Goal: Complete application form: Complete application form

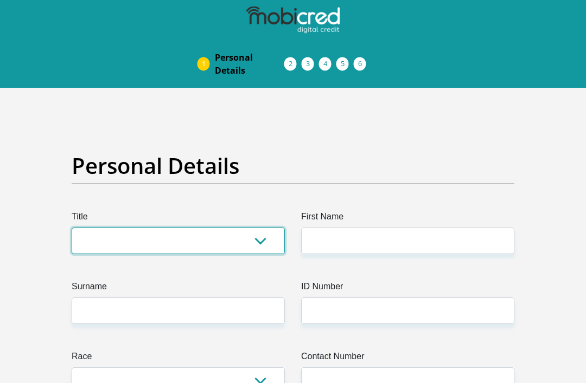
click at [93, 249] on select "Mr Ms Mrs Dr [PERSON_NAME]" at bounding box center [178, 241] width 213 height 27
select select "Other"
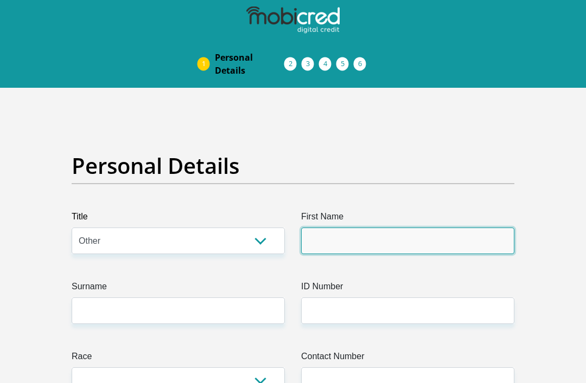
click at [450, 242] on input "First Name" at bounding box center [407, 241] width 213 height 27
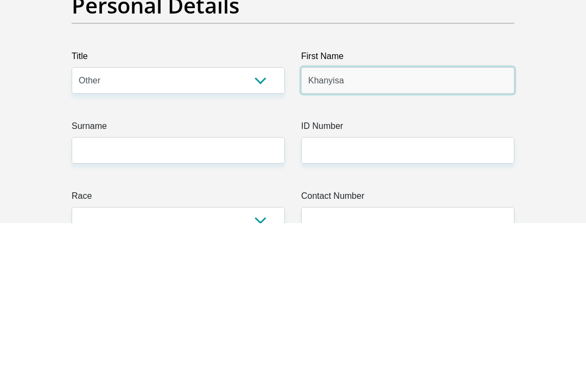
type input "Khanyisa"
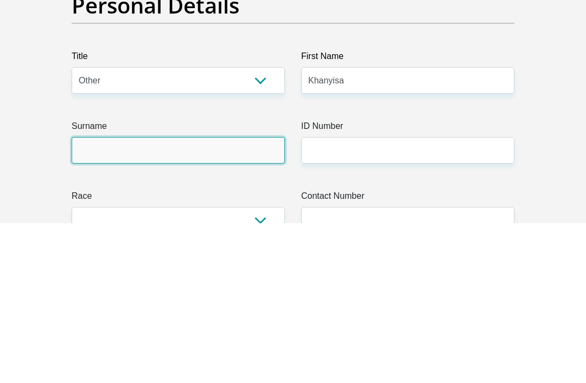
click at [93, 298] on input "Surname" at bounding box center [178, 311] width 213 height 27
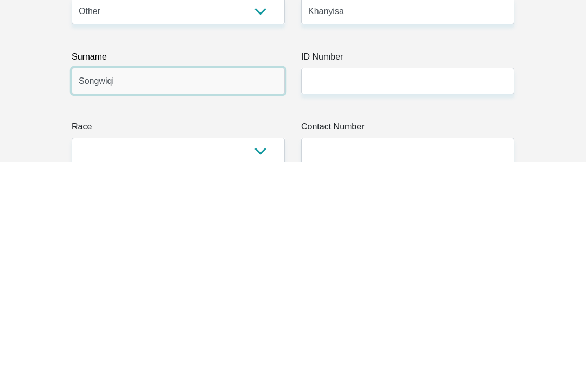
type input "Songwiqi"
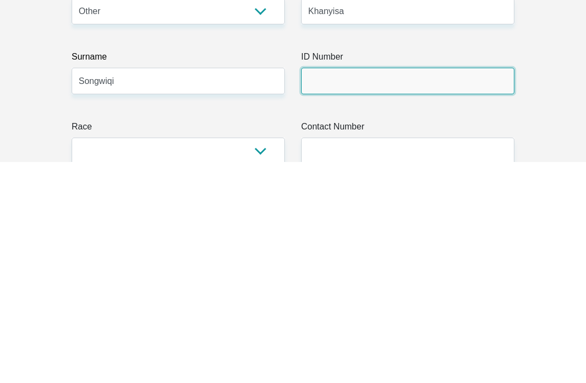
click at [389, 289] on input "ID Number" at bounding box center [407, 302] width 213 height 27
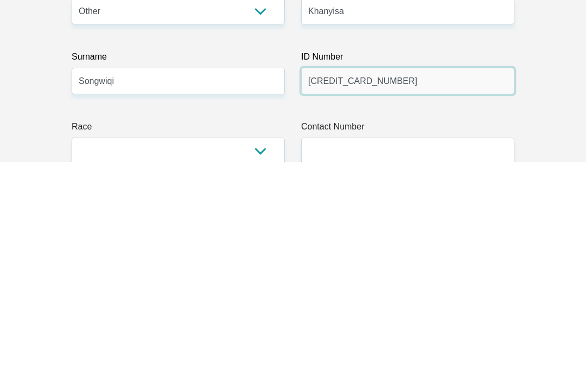
type input "[CREDIT_CARD_NUMBER]"
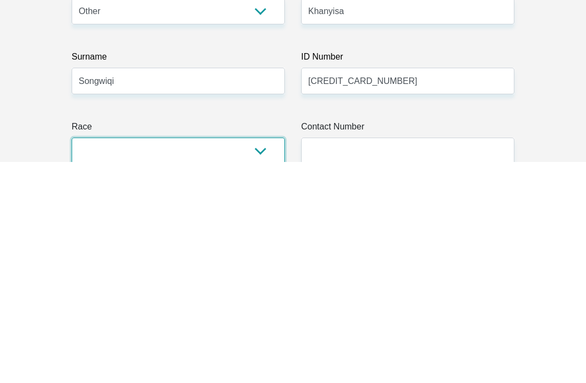
click at [92, 359] on select "Black Coloured Indian White Other" at bounding box center [178, 372] width 213 height 27
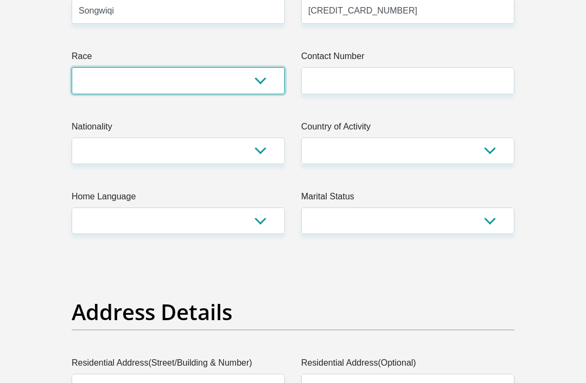
select select "1"
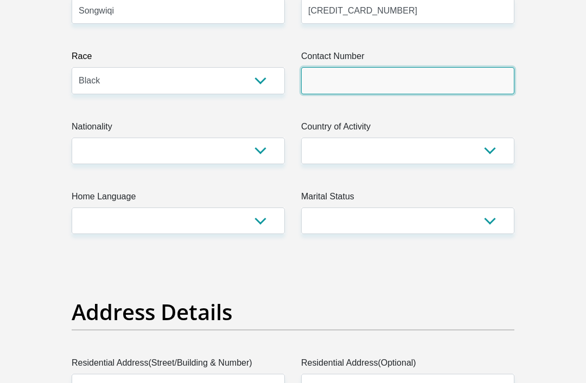
click at [419, 86] on input "Contact Number" at bounding box center [407, 80] width 213 height 27
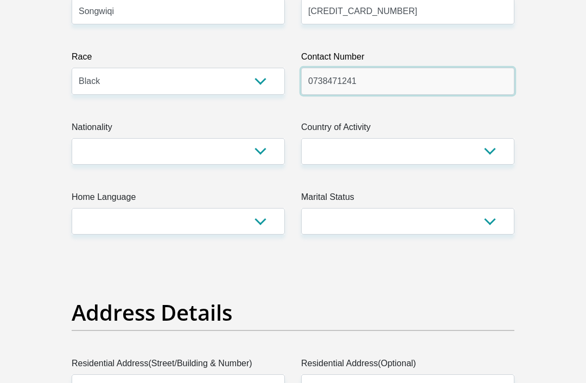
scroll to position [300, 0]
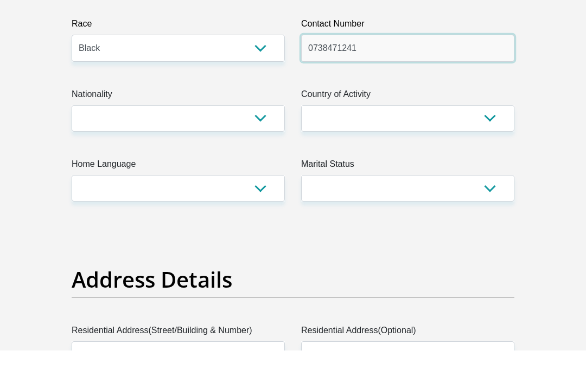
type input "0738471241"
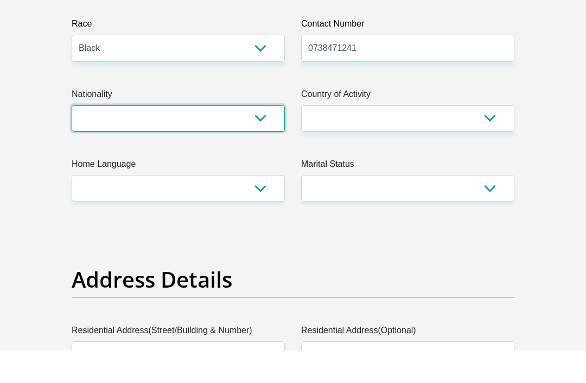
click at [91, 138] on select "[GEOGRAPHIC_DATA] [GEOGRAPHIC_DATA] [GEOGRAPHIC_DATA] [GEOGRAPHIC_DATA] [GEOGRA…" at bounding box center [178, 151] width 213 height 27
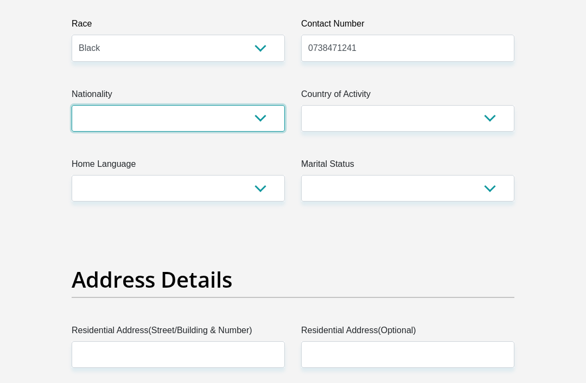
select select "ZAF"
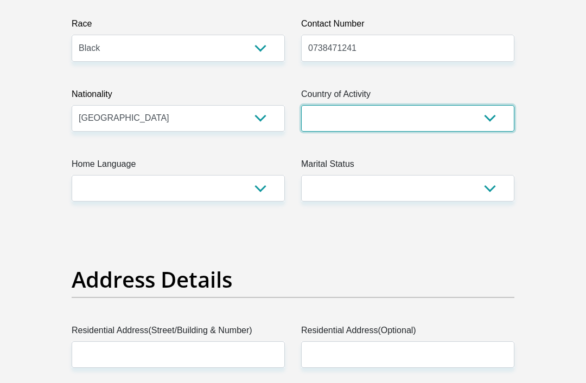
click at [451, 122] on select "[GEOGRAPHIC_DATA] [GEOGRAPHIC_DATA] [GEOGRAPHIC_DATA] [GEOGRAPHIC_DATA] [GEOGRA…" at bounding box center [407, 118] width 213 height 27
select select "ZAF"
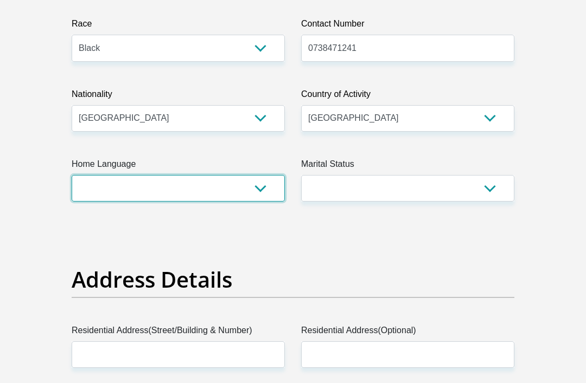
click at [100, 190] on select "Afrikaans English Sepedi South Ndebele Southern Sotho Swati Tsonga Tswana Venda…" at bounding box center [178, 188] width 213 height 27
select select "xho"
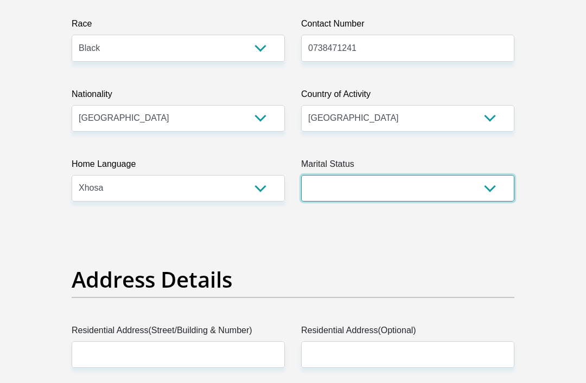
click at [450, 193] on select "Married ANC Single Divorced Widowed Married COP or Customary Law" at bounding box center [407, 188] width 213 height 27
select select "1"
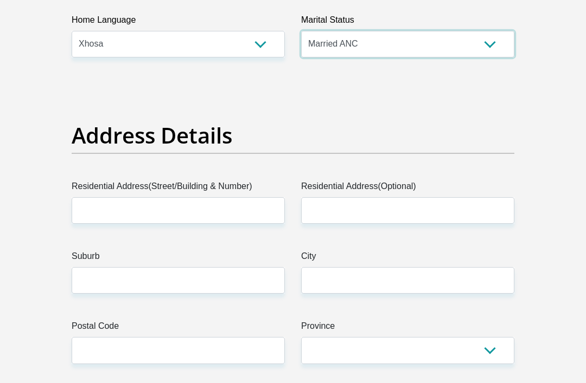
scroll to position [480, 0]
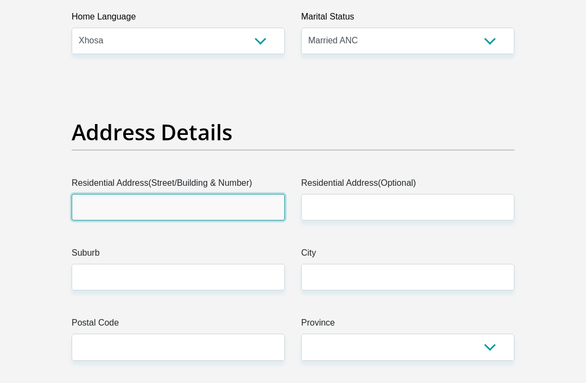
click at [101, 213] on input "Residential Address(Street/Building & Number)" at bounding box center [178, 207] width 213 height 27
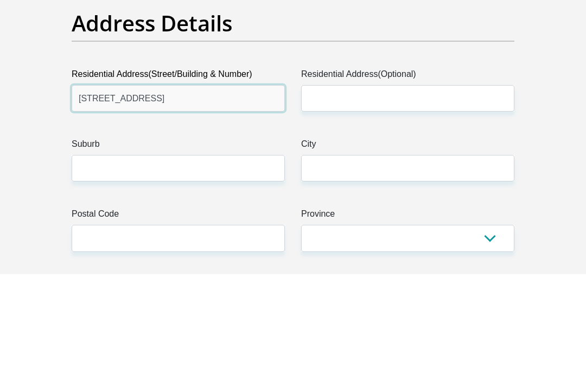
type input "[STREET_ADDRESS]"
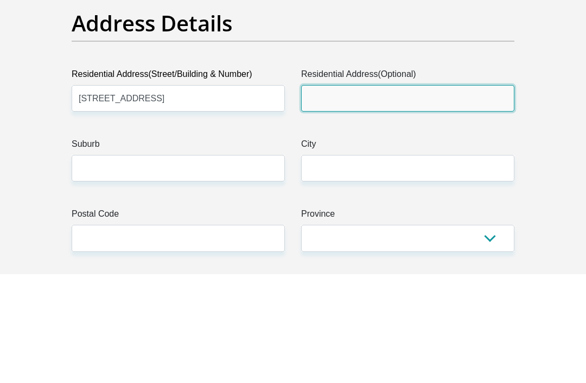
click at [414, 195] on input "Residential Address(Optional)" at bounding box center [407, 208] width 213 height 27
type input "[GEOGRAPHIC_DATA]"
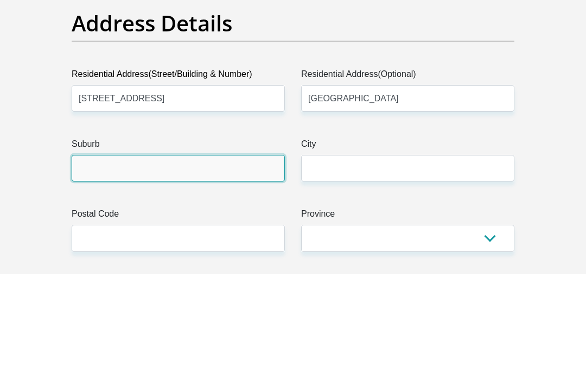
click at [105, 265] on input "Suburb" at bounding box center [178, 278] width 213 height 27
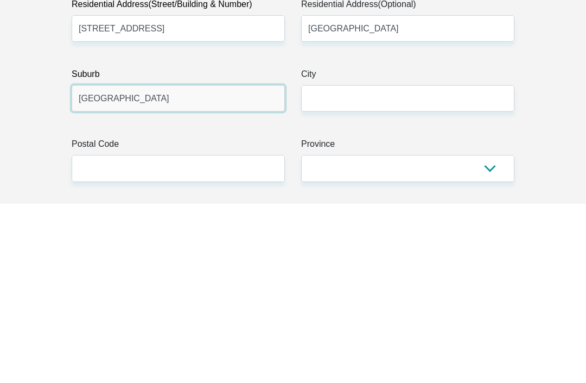
type input "[GEOGRAPHIC_DATA]"
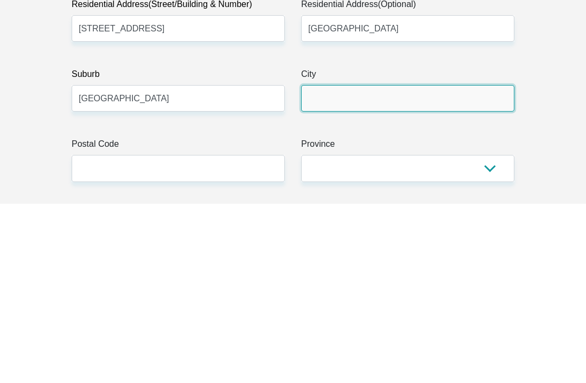
click at [375, 265] on input "City" at bounding box center [407, 278] width 213 height 27
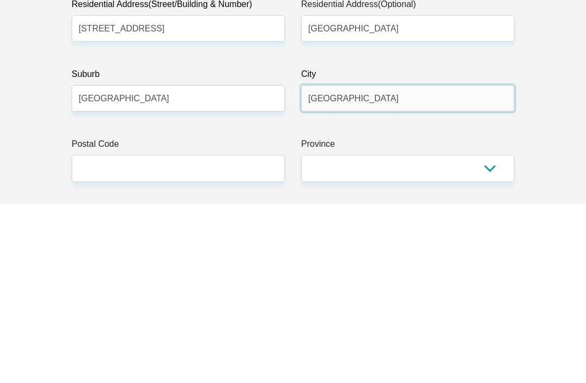
type input "[GEOGRAPHIC_DATA]"
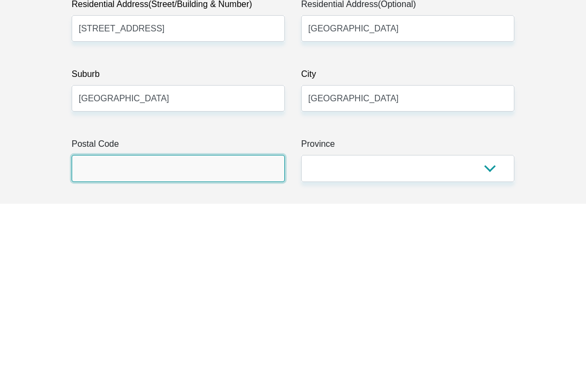
click at [130, 335] on input "Postal Code" at bounding box center [178, 348] width 213 height 27
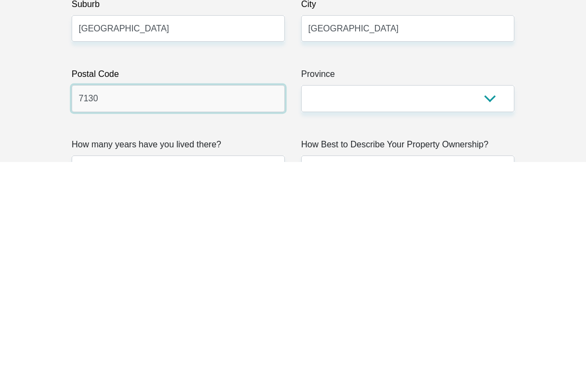
type input "7130"
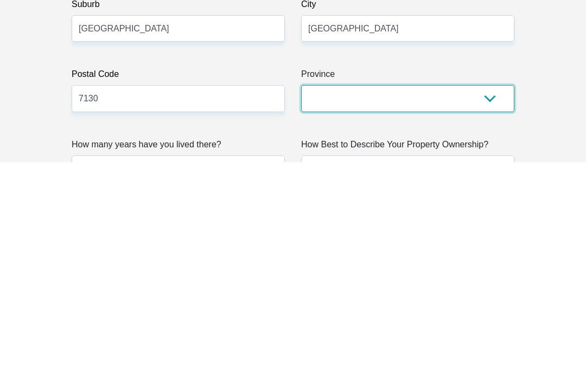
click at [469, 306] on select "Eastern Cape Free State [GEOGRAPHIC_DATA] [GEOGRAPHIC_DATA][DATE] [GEOGRAPHIC_D…" at bounding box center [407, 319] width 213 height 27
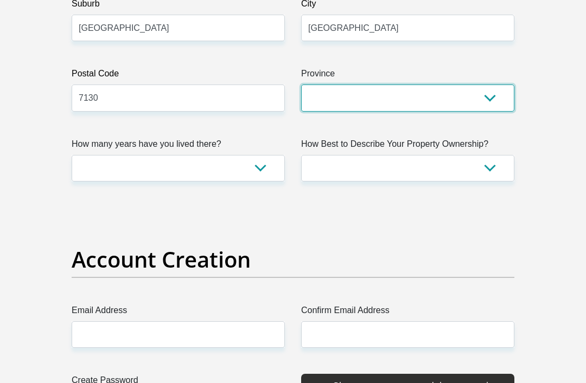
select select "Western Cape"
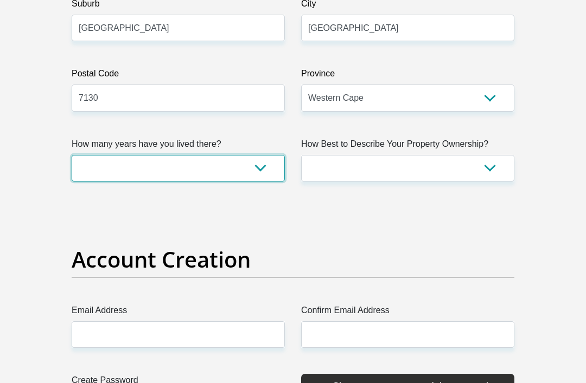
click at [111, 171] on select "less than 1 year 1-3 years 3-5 years 5+ years" at bounding box center [178, 168] width 213 height 27
select select "5"
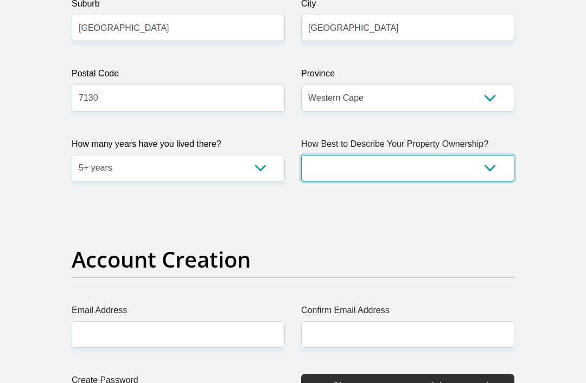
click at [444, 171] on select "Owned Rented Family Owned Company Dwelling" at bounding box center [407, 168] width 213 height 27
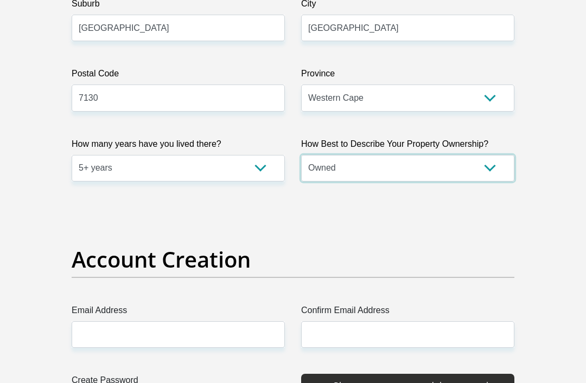
click at [489, 174] on select "Owned Rented Family Owned Company Dwelling" at bounding box center [407, 168] width 213 height 27
select select "Company Dwelling"
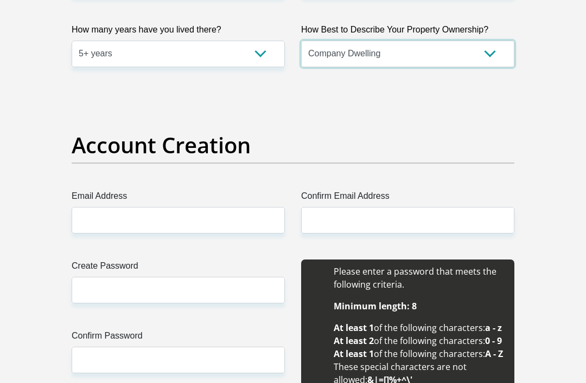
scroll to position [854, 0]
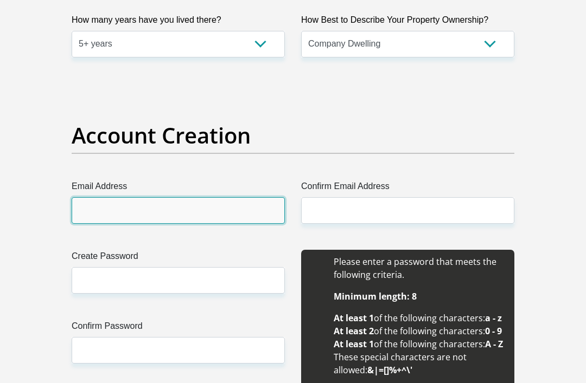
click at [88, 219] on input "Email Address" at bounding box center [178, 210] width 213 height 27
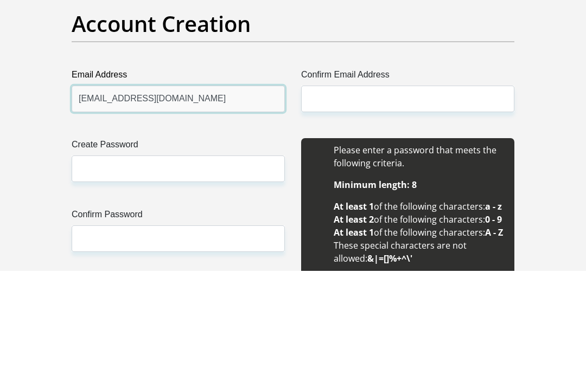
type input "[EMAIL_ADDRESS][DOMAIN_NAME]"
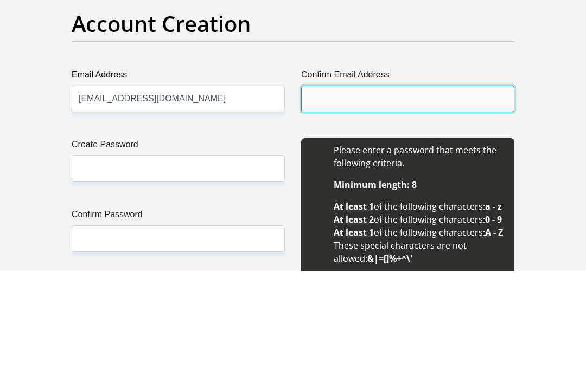
click at [425, 198] on input "Confirm Email Address" at bounding box center [407, 211] width 213 height 27
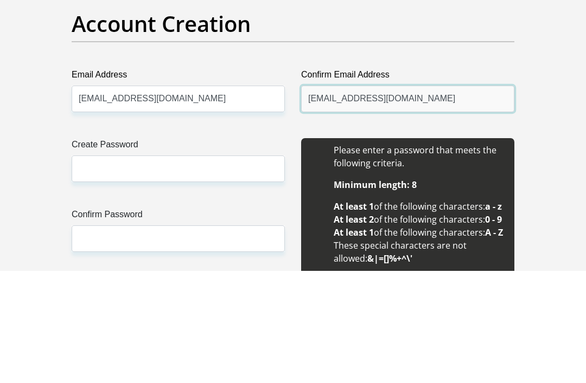
type input "[EMAIL_ADDRESS][DOMAIN_NAME]"
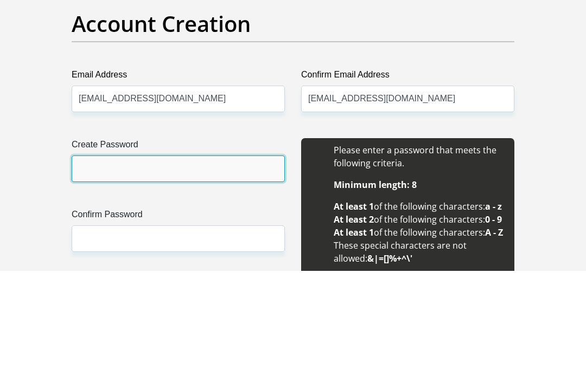
click at [94, 268] on input "Create Password" at bounding box center [178, 281] width 213 height 27
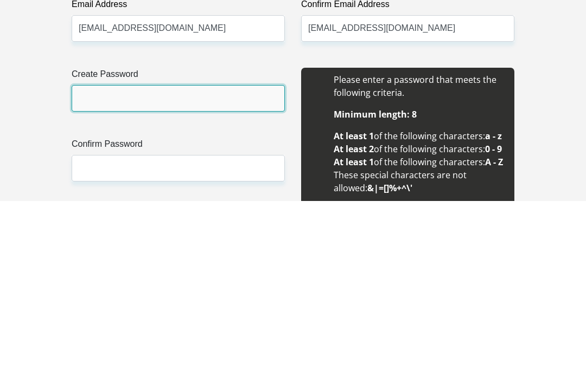
type input "k"
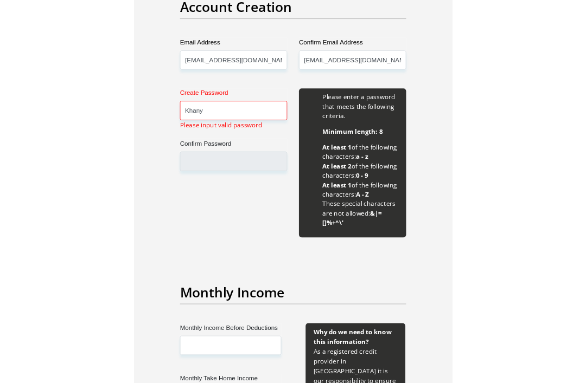
scroll to position [1036, 0]
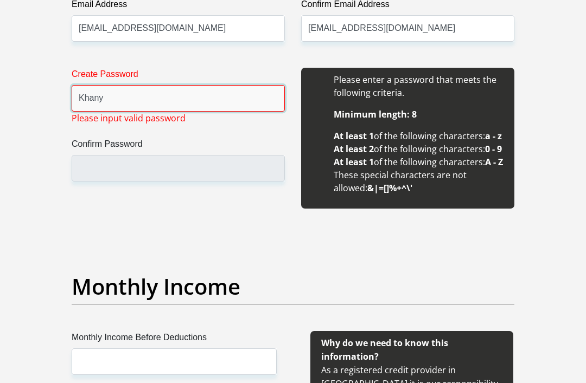
click at [127, 101] on input "Khany" at bounding box center [178, 98] width 213 height 27
type input "K"
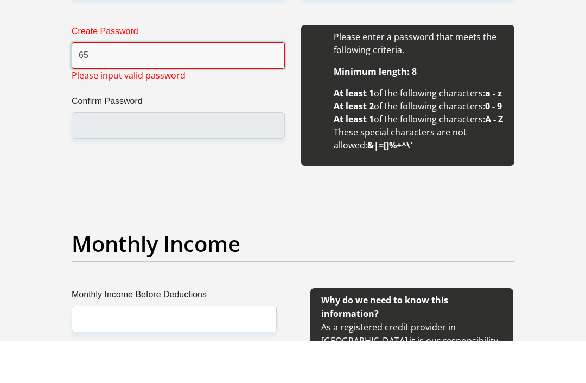
type input "6"
type input "Khany1sa"
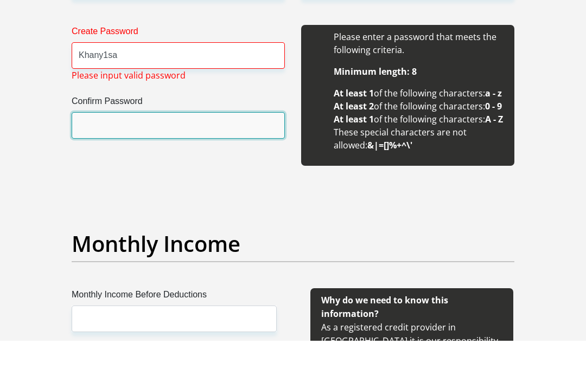
click at [100, 155] on input "Confirm Password" at bounding box center [178, 168] width 213 height 27
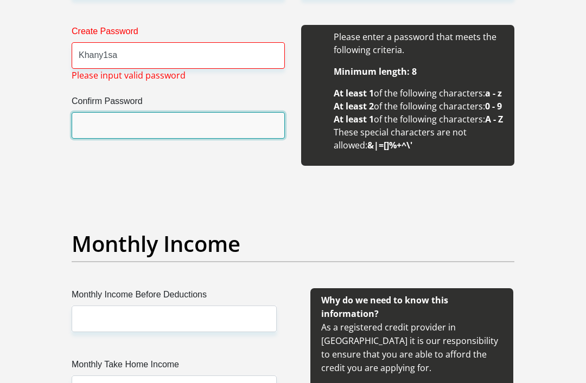
click at [97, 129] on input "Confirm Password" at bounding box center [178, 125] width 213 height 27
click at [95, 127] on input "Confirm Password" at bounding box center [178, 125] width 213 height 27
click at [97, 133] on input "Confirm Password" at bounding box center [178, 125] width 213 height 27
click at [98, 127] on input "Confirm Password" at bounding box center [178, 125] width 213 height 27
click at [114, 135] on input "Confirm Password" at bounding box center [178, 125] width 213 height 27
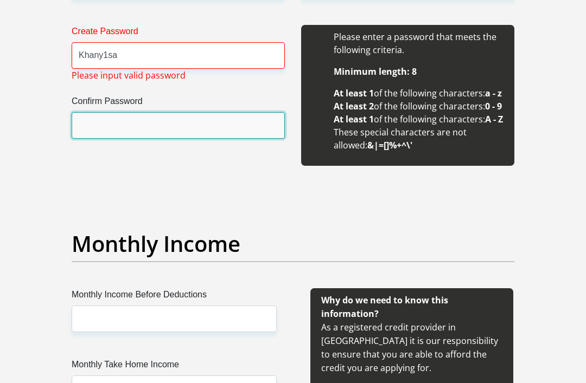
click at [113, 135] on input "Confirm Password" at bounding box center [178, 125] width 213 height 27
click at [101, 122] on input "Confirm Password" at bounding box center [178, 125] width 213 height 27
click at [97, 113] on input "Confirm Password" at bounding box center [178, 125] width 213 height 27
click at [89, 127] on input "Confirm Password" at bounding box center [178, 125] width 213 height 27
click at [88, 123] on input "Confirm Password" at bounding box center [178, 125] width 213 height 27
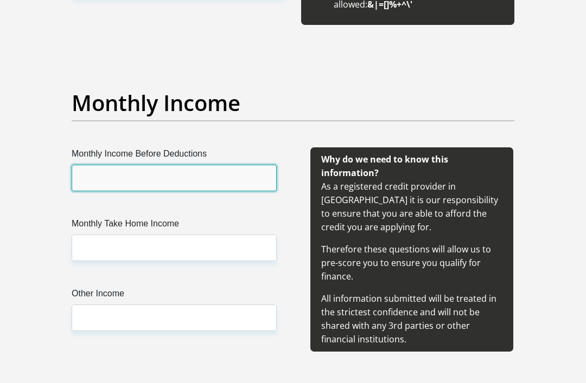
click at [82, 191] on input "Monthly Income Before Deductions" at bounding box center [174, 178] width 205 height 27
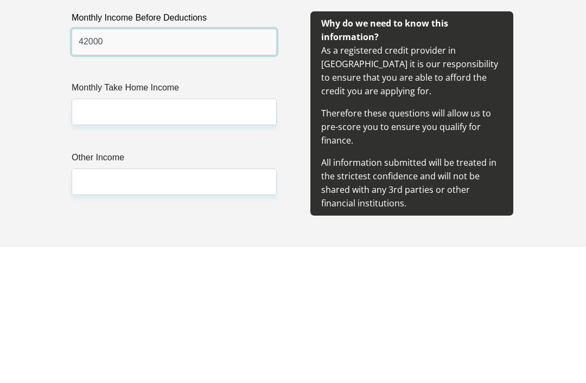
type input "42000"
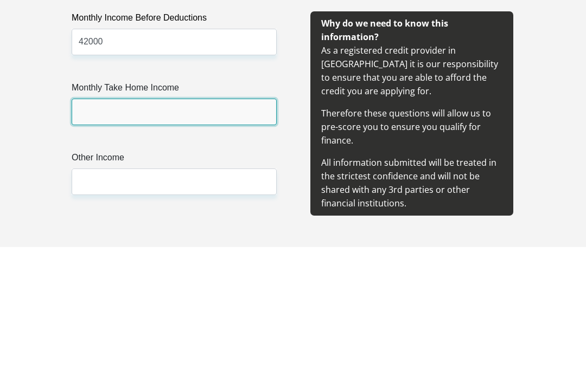
click at [99, 235] on input "Monthly Take Home Income" at bounding box center [174, 248] width 205 height 27
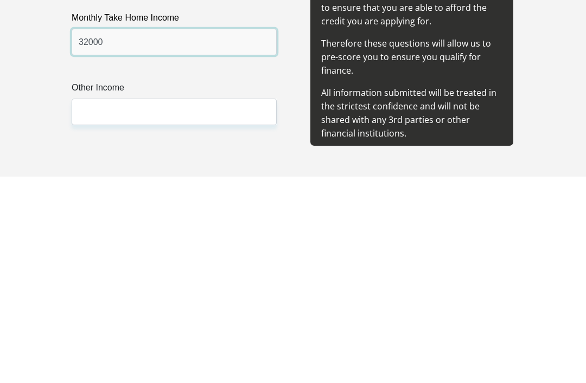
type input "32000"
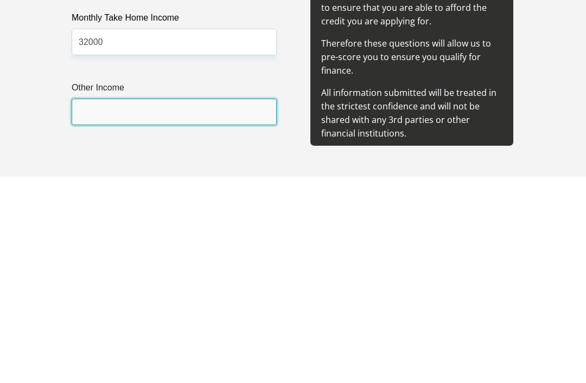
click at [95, 305] on input "Other Income" at bounding box center [174, 318] width 205 height 27
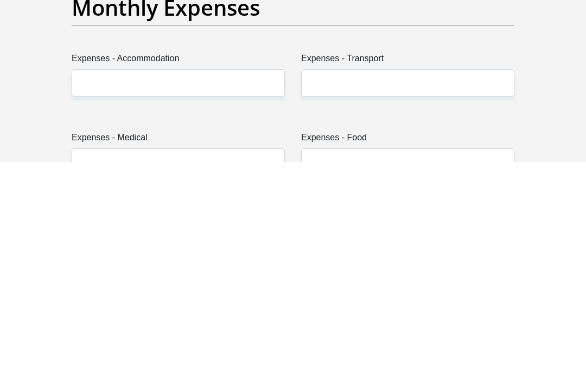
scroll to position [1401, 0]
type input "000"
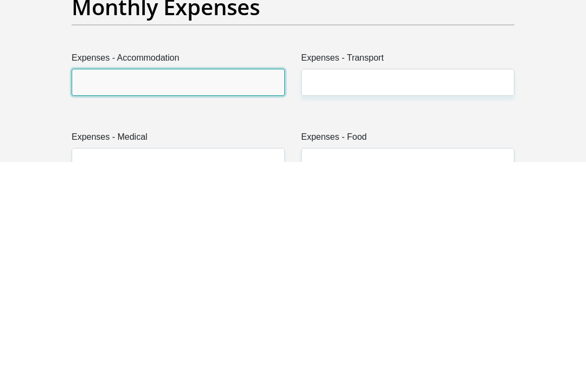
click at [94, 290] on input "Expenses - Accommodation" at bounding box center [178, 303] width 213 height 27
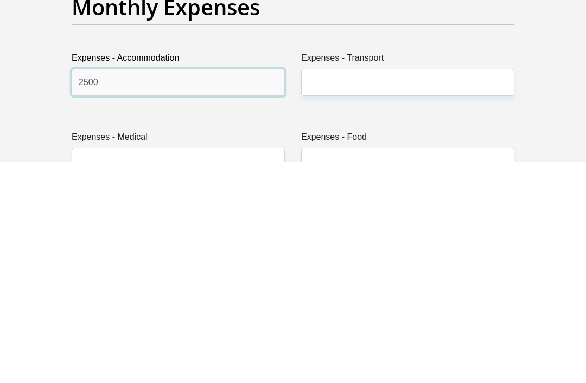
type input "2500"
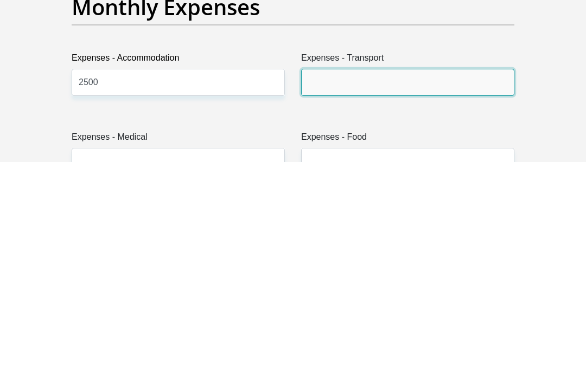
click at [460, 290] on input "Expenses - Transport" at bounding box center [407, 303] width 213 height 27
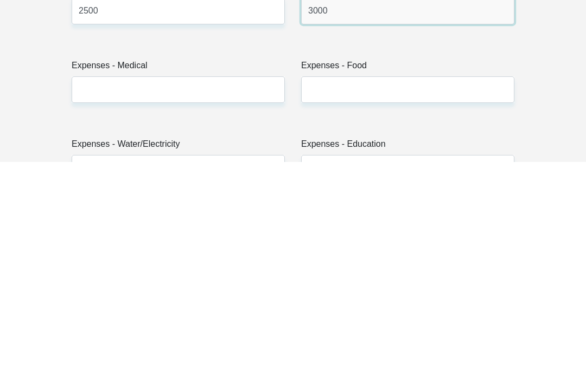
scroll to position [1485, 0]
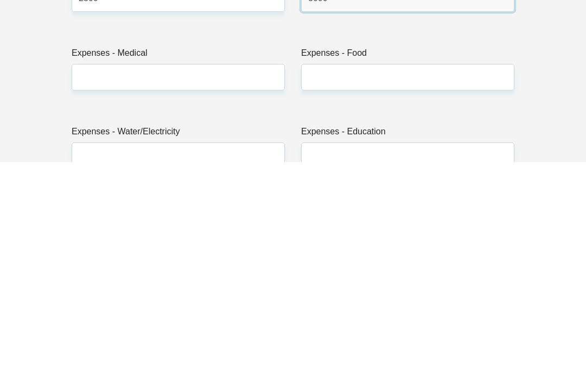
type input "3000"
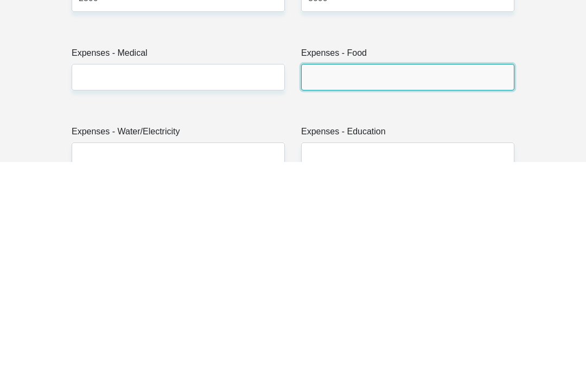
click at [431, 285] on input "Expenses - Food" at bounding box center [407, 298] width 213 height 27
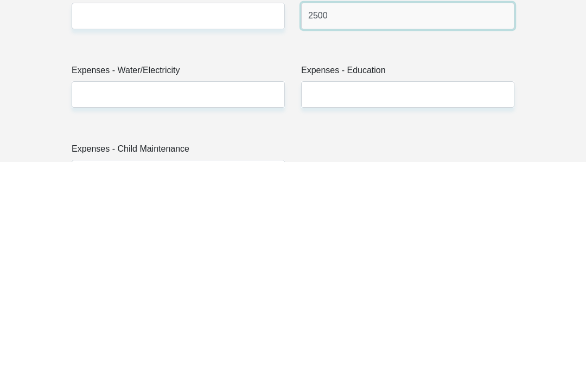
scroll to position [1552, 0]
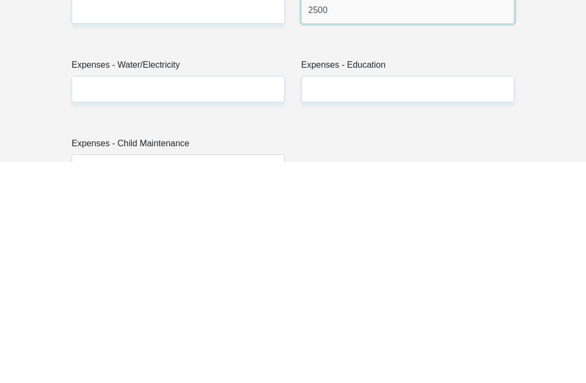
type input "2500"
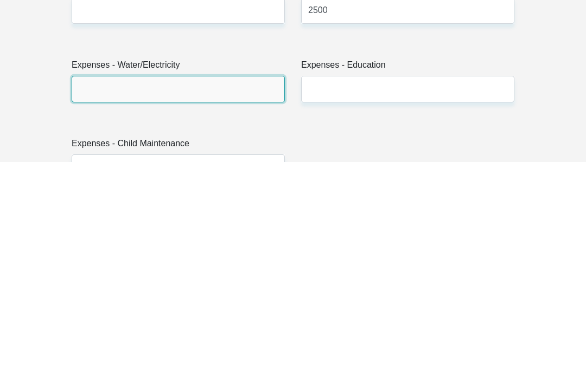
click at [88, 297] on input "Expenses - Water/Electricity" at bounding box center [178, 310] width 213 height 27
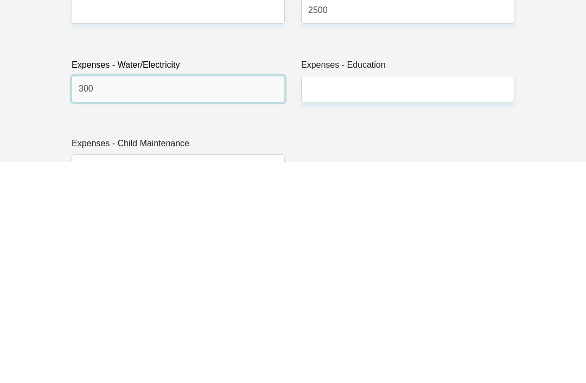
type input "300"
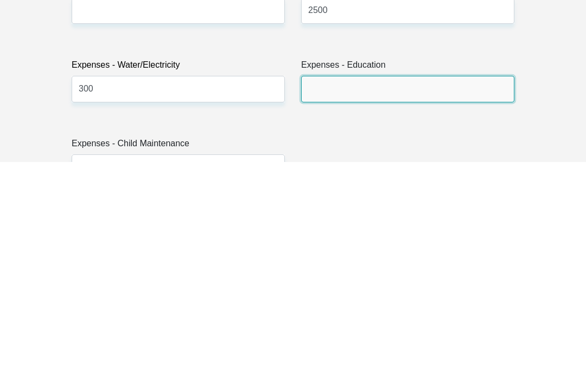
click at [447, 297] on input "Expenses - Education" at bounding box center [407, 310] width 213 height 27
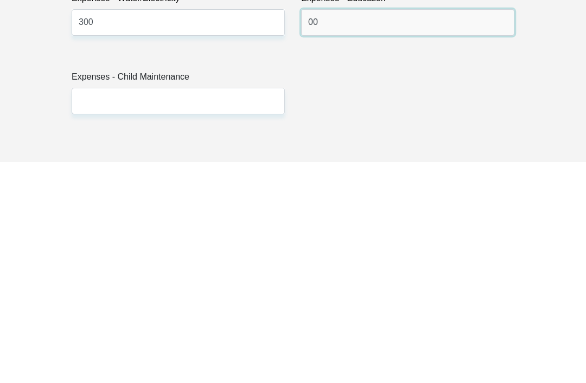
scroll to position [1641, 0]
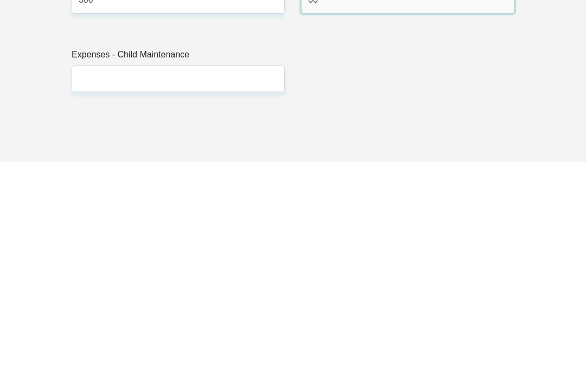
type input "00"
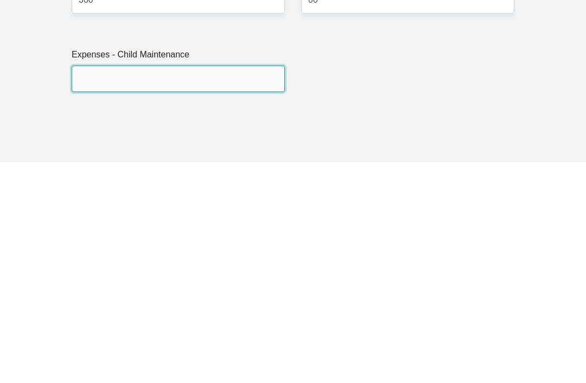
click at [89, 287] on input "Expenses - Child Maintenance" at bounding box center [178, 300] width 213 height 27
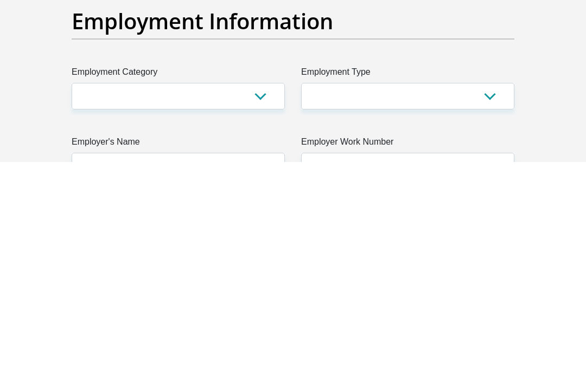
scroll to position [1791, 0]
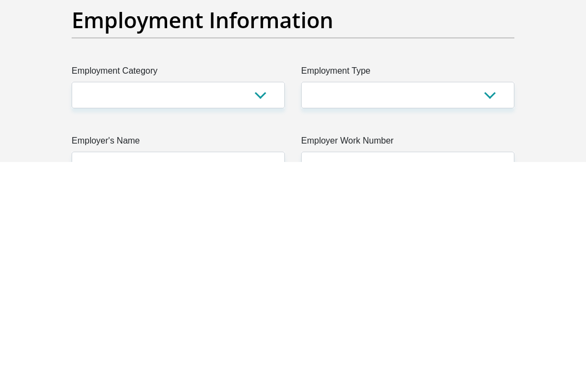
type input "00"
click at [93, 303] on select "AGRICULTURE ALCOHOL & TOBACCO CONSTRUCTION MATERIALS METALLURGY EQUIPMENT FOR R…" at bounding box center [178, 316] width 213 height 27
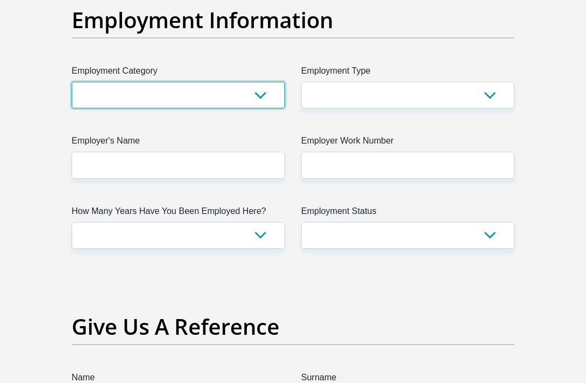
select select "24"
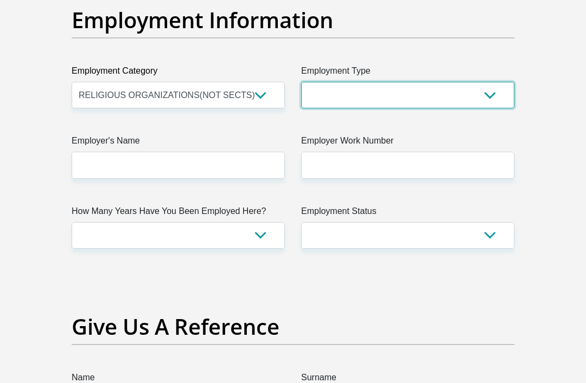
click at [494, 108] on select "College/Lecturer Craft Seller Creative Driver Executive Farmer Forces - Non Com…" at bounding box center [407, 95] width 213 height 27
select select "Unknown/Other"
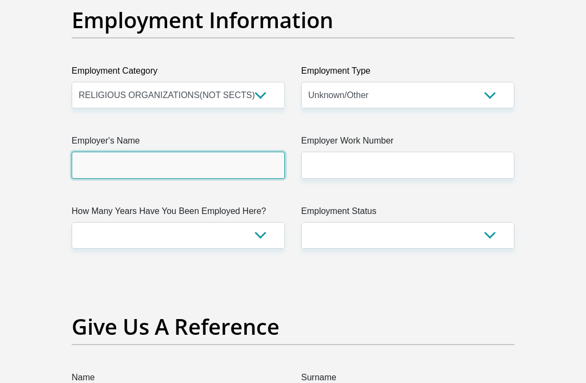
click at [90, 178] on input "Employer's Name" at bounding box center [178, 165] width 213 height 27
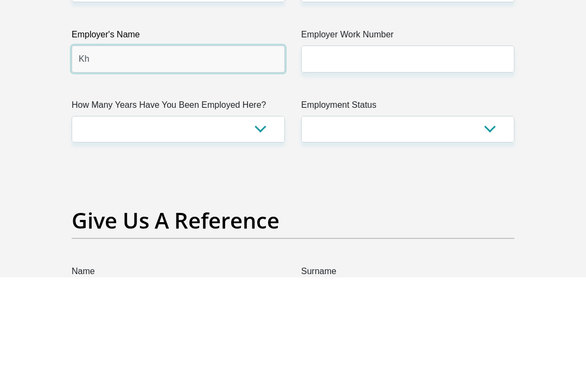
type input "K"
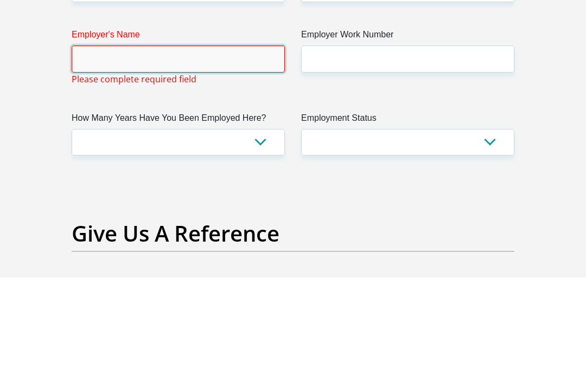
type input "p"
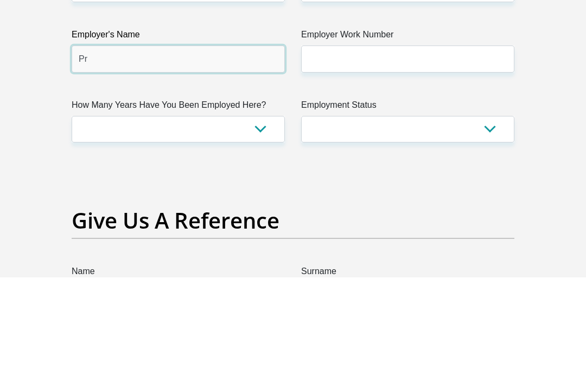
type input "P"
type input "Khanyisa"
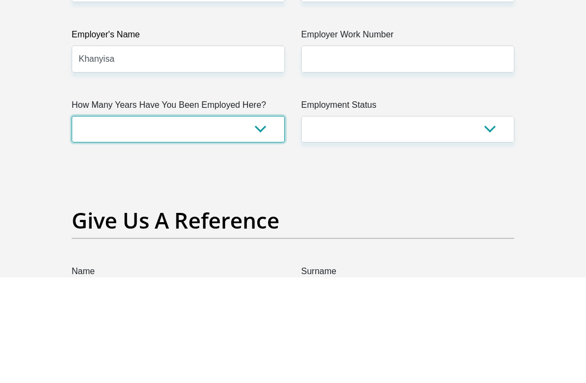
click at [114, 222] on select "less than 1 year 1-3 years 3-5 years 5+ years" at bounding box center [178, 235] width 213 height 27
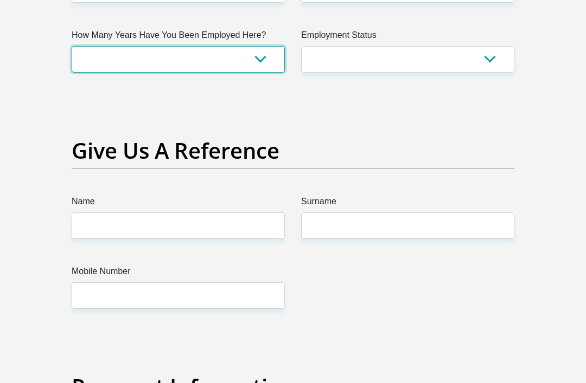
select select "60"
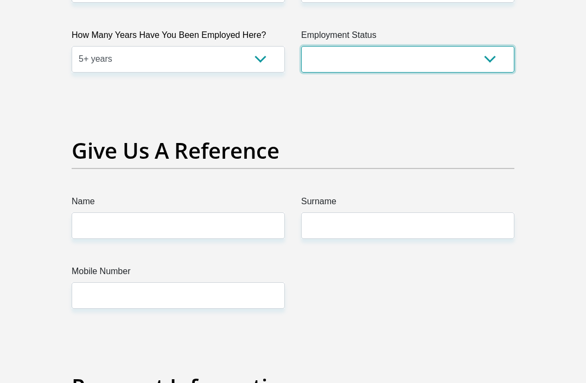
click at [490, 73] on select "Permanent/Full-time Part-time/Casual [DEMOGRAPHIC_DATA] Worker Self-Employed Ho…" at bounding box center [407, 59] width 213 height 27
select select "1"
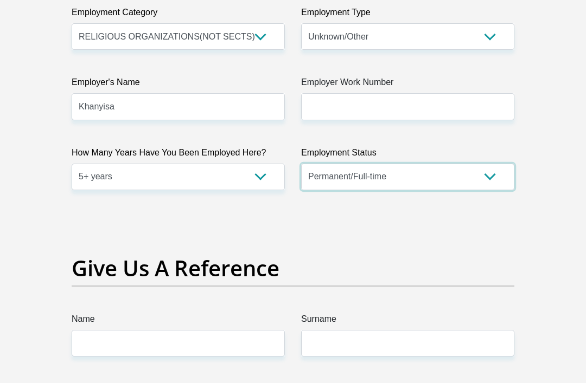
scroll to position [2070, 0]
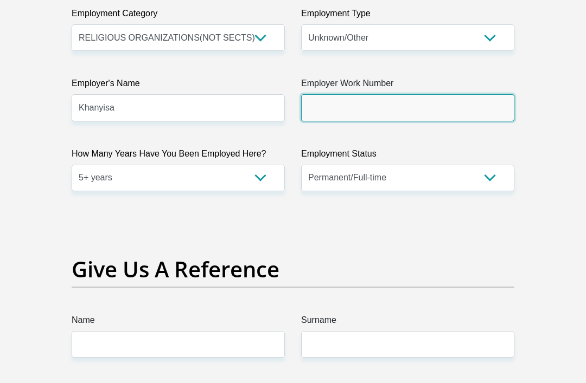
click at [355, 121] on input "Employer Work Number" at bounding box center [407, 107] width 213 height 27
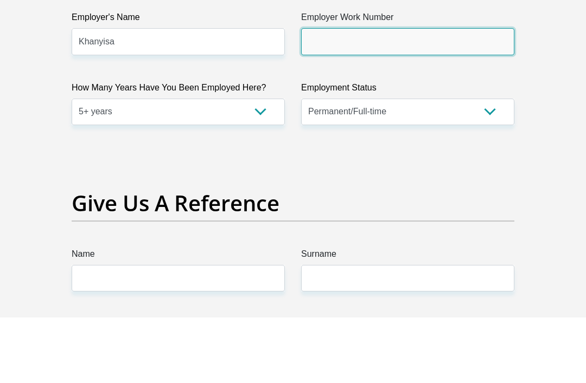
paste input "CodeRSONKH01Date"
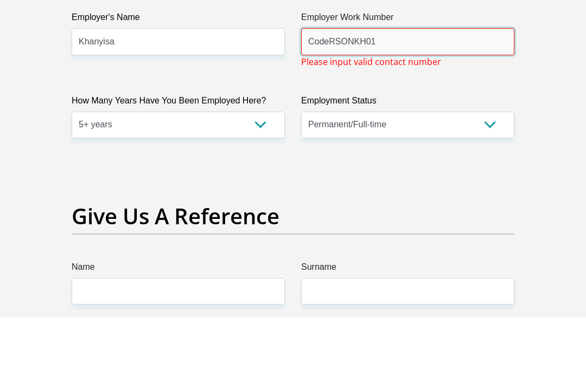
click at [329, 94] on input "CodeRSONKH01" at bounding box center [407, 107] width 213 height 27
click at [328, 94] on input "CodeRSONKH01" at bounding box center [407, 107] width 213 height 27
click at [325, 94] on input "CodeRSONKH01" at bounding box center [407, 107] width 213 height 27
click at [369, 94] on input "CodeRSONKH01" at bounding box center [407, 107] width 213 height 27
click at [319, 94] on input "CodeRSONKH01" at bounding box center [407, 107] width 213 height 27
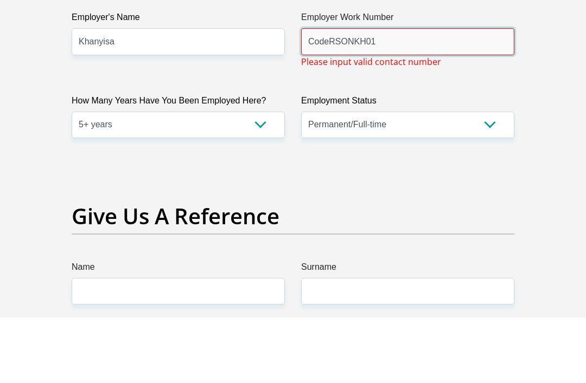
click at [308, 94] on input "CodeRSONKH01" at bounding box center [407, 107] width 213 height 27
click at [327, 94] on input "CodeRSONKH01" at bounding box center [407, 107] width 213 height 27
click at [325, 94] on input "CodeRSONKH01" at bounding box center [407, 107] width 213 height 27
type input "C"
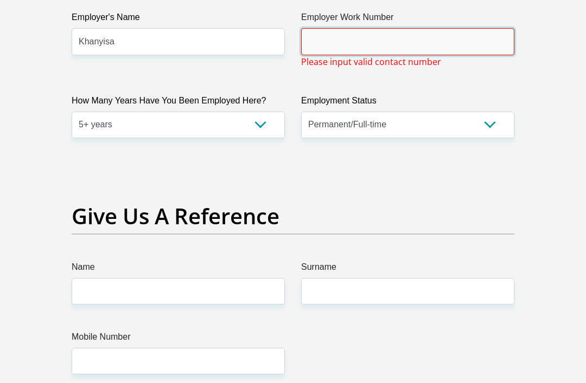
paste input "087 087 3670"
click at [310, 55] on input "087 087 3670" at bounding box center [407, 41] width 213 height 27
click at [341, 55] on input "087 087 3670" at bounding box center [407, 42] width 213 height 27
click at [318, 55] on input "087 087 3670" at bounding box center [407, 42] width 213 height 27
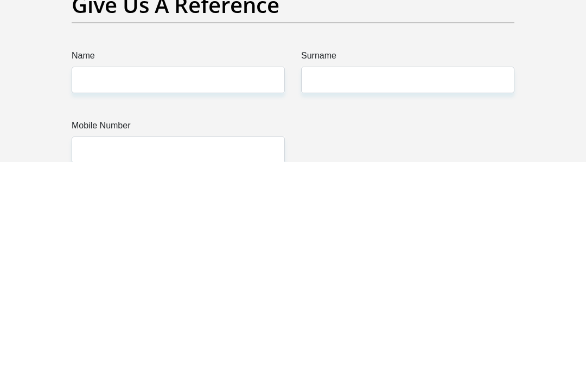
scroll to position [2130, 0]
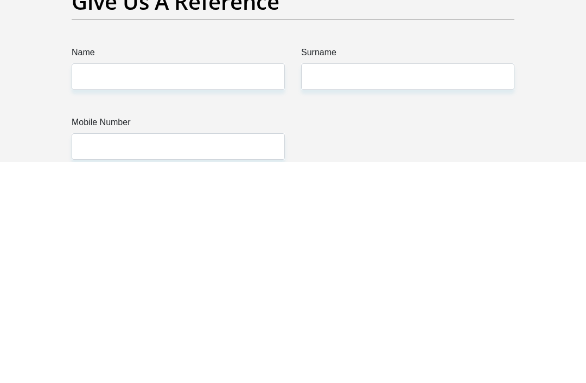
type input "[PHONE_NUMBER]"
click at [97, 285] on input "Name" at bounding box center [178, 298] width 213 height 27
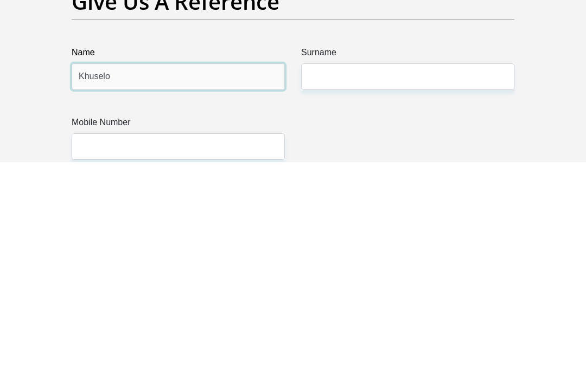
type input "Khuselo"
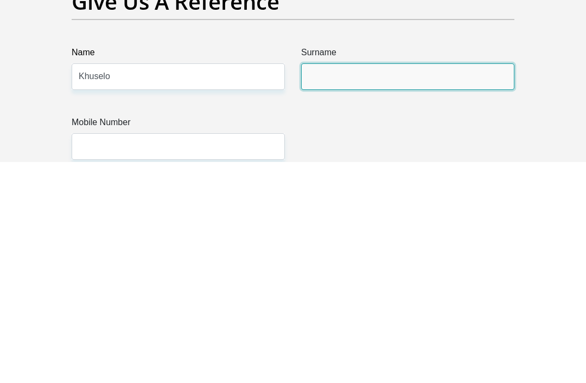
click at [401, 285] on input "Surname" at bounding box center [407, 298] width 213 height 27
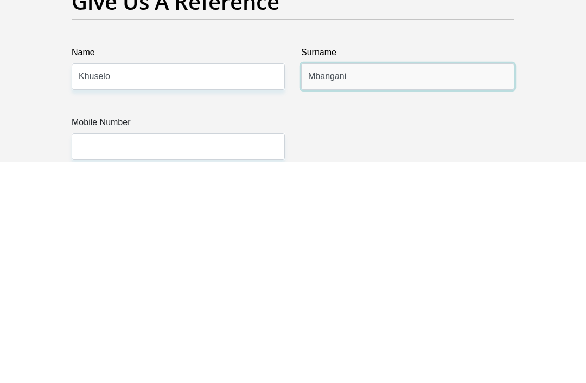
type input "Mbangani"
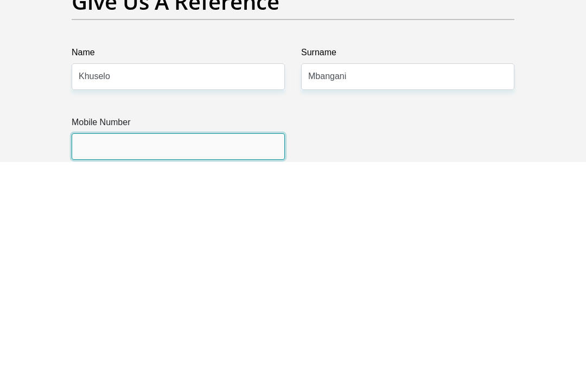
click at [103, 355] on input "Mobile Number" at bounding box center [178, 368] width 213 height 27
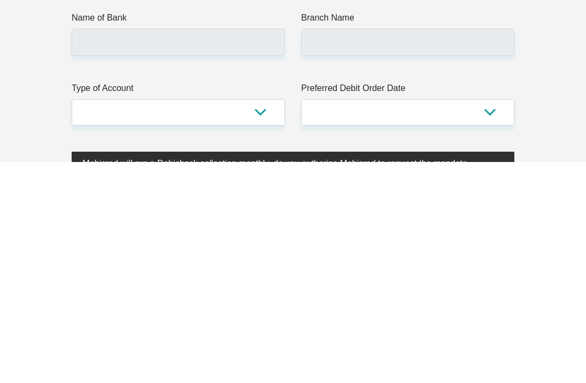
scroll to position [2471, 0]
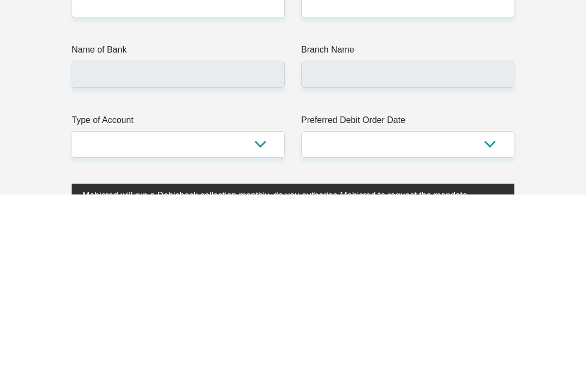
type input "0787319442"
click at [158, 180] on input "Bank Account Number" at bounding box center [178, 193] width 213 height 27
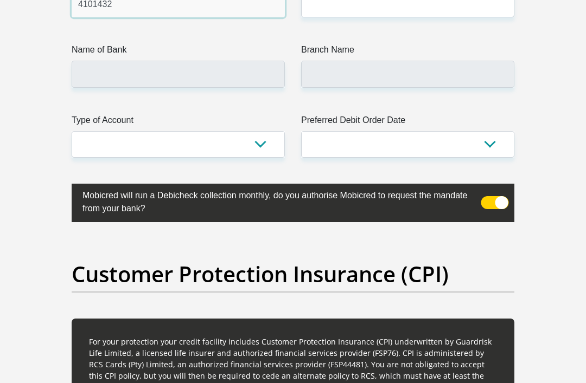
click at [130, 17] on input "4101432" at bounding box center [178, 4] width 213 height 27
type input "4101347432"
click at [362, 17] on input "Branch Number" at bounding box center [407, 4] width 213 height 27
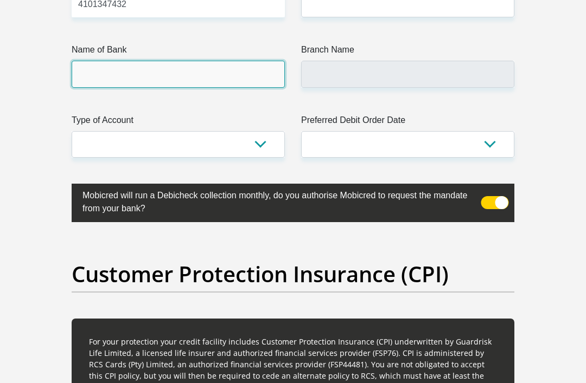
click at [168, 87] on input "Name of Bank" at bounding box center [178, 74] width 213 height 27
click at [124, 87] on input "Name of Bank" at bounding box center [178, 74] width 213 height 27
click at [121, 87] on input "Name of Bank" at bounding box center [178, 74] width 213 height 27
click at [209, 87] on input "Name of Bank" at bounding box center [178, 74] width 213 height 27
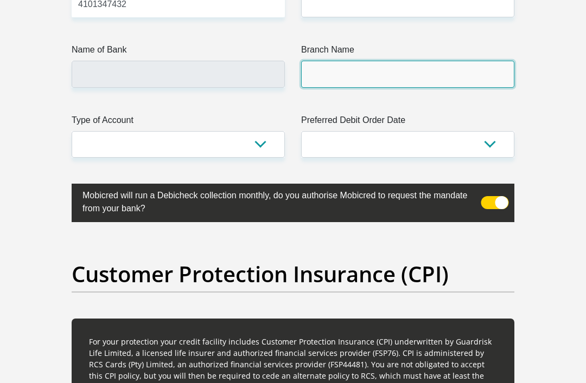
click at [366, 87] on input "Branch Name" at bounding box center [407, 74] width 213 height 27
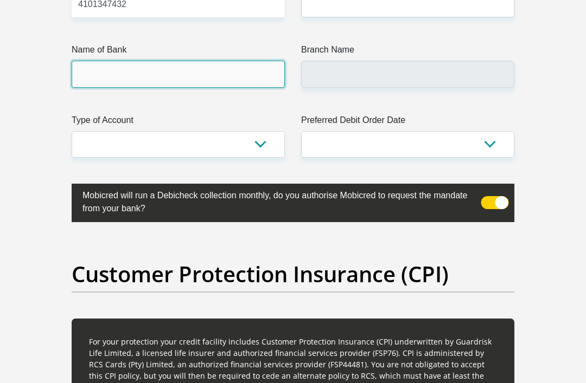
click at [178, 87] on input "Name of Bank" at bounding box center [178, 74] width 213 height 27
click at [149, 87] on input "Name of Bank" at bounding box center [178, 74] width 213 height 27
click at [197, 87] on input "Name of Bank" at bounding box center [178, 74] width 213 height 27
click at [195, 87] on input "Name of Bank" at bounding box center [178, 74] width 213 height 27
click at [184, 87] on input "Name of Bank" at bounding box center [178, 74] width 213 height 27
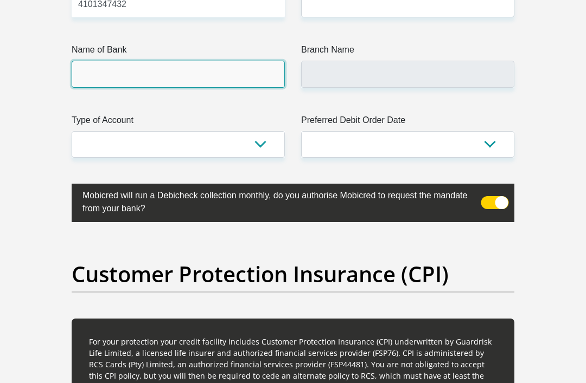
click at [194, 87] on input "Name of Bank" at bounding box center [178, 74] width 213 height 27
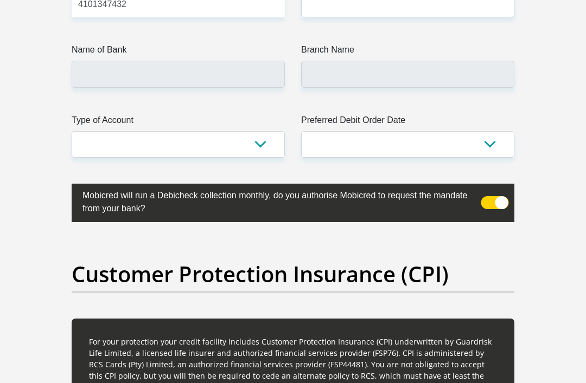
click at [248, 287] on h2 "Customer Protection Insurance (CPI)" at bounding box center [293, 274] width 443 height 26
click at [186, 158] on select "Cheque Savings" at bounding box center [178, 144] width 213 height 27
select select "CUR"
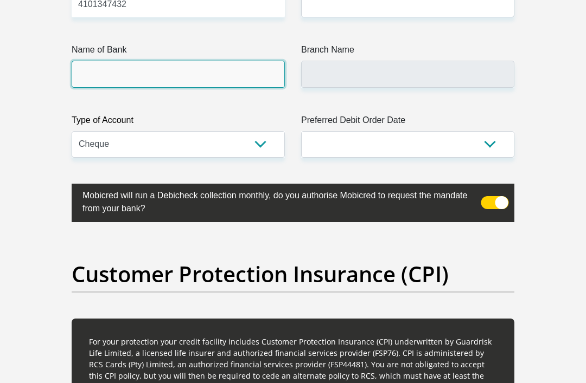
click at [171, 87] on input "Name of Bank" at bounding box center [178, 74] width 213 height 27
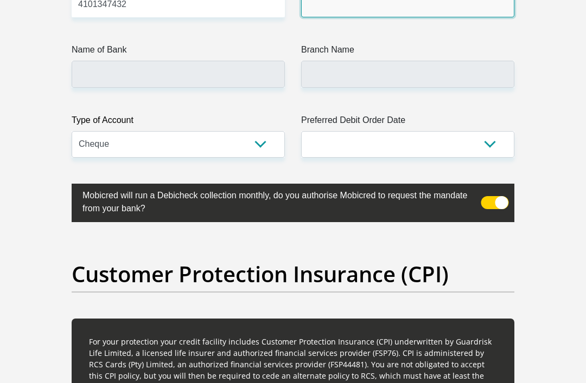
click at [340, 17] on input "Branch Number" at bounding box center [407, 4] width 213 height 27
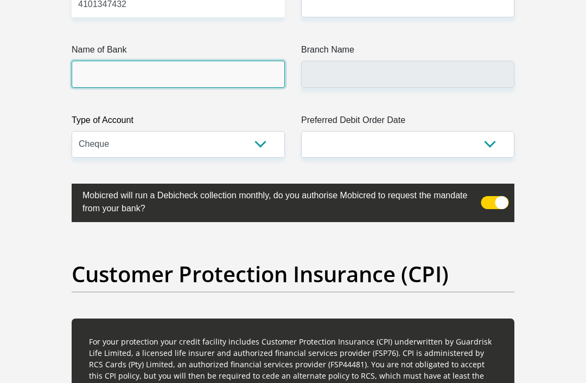
click at [127, 87] on input "Name of Bank" at bounding box center [178, 74] width 213 height 27
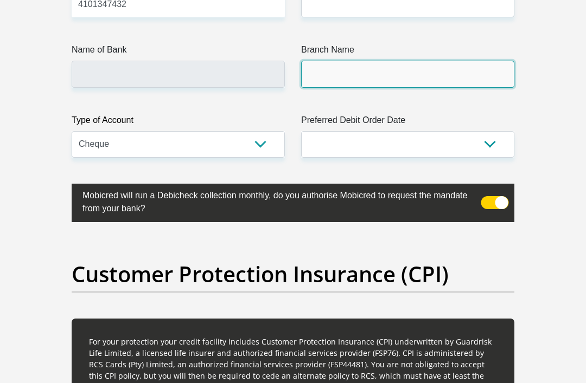
click at [358, 87] on input "Branch Name" at bounding box center [407, 74] width 213 height 27
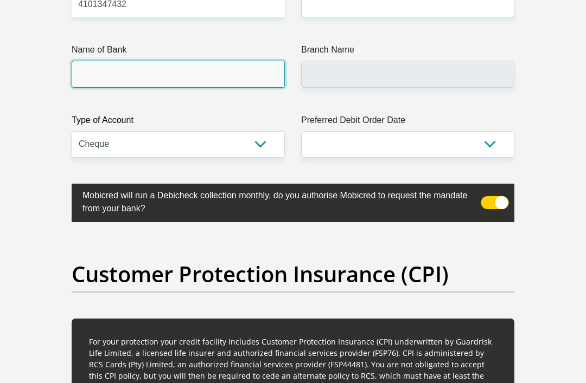
click at [230, 87] on input "Name of Bank" at bounding box center [178, 74] width 213 height 27
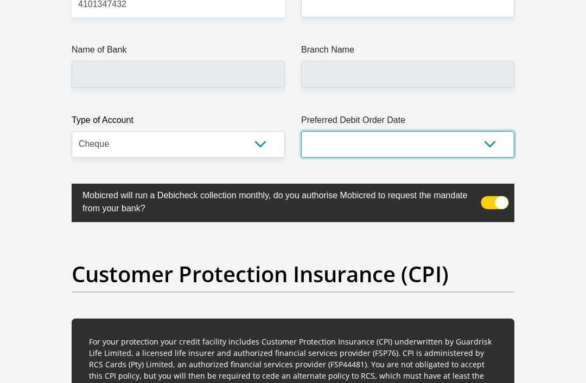
click at [488, 158] on select "1st 2nd 3rd 4th 5th 7th 18th 19th 20th 21st 22nd 23rd 24th 25th 26th 27th 28th …" at bounding box center [407, 144] width 213 height 27
select select "25"
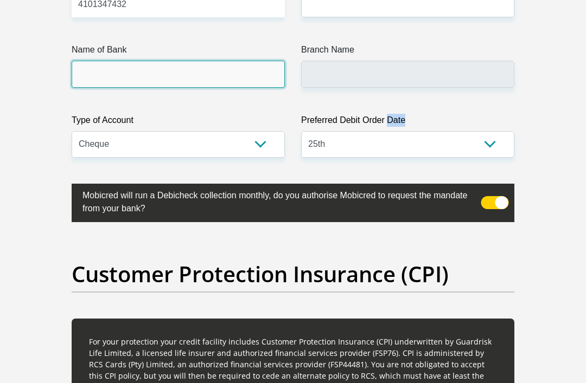
click at [266, 87] on input "Name of Bank" at bounding box center [178, 74] width 213 height 27
click at [258, 87] on input "Name of Bank" at bounding box center [178, 74] width 213 height 27
click at [257, 87] on input "Name of Bank" at bounding box center [178, 74] width 213 height 27
click at [268, 87] on input "Name of Bank" at bounding box center [178, 74] width 213 height 27
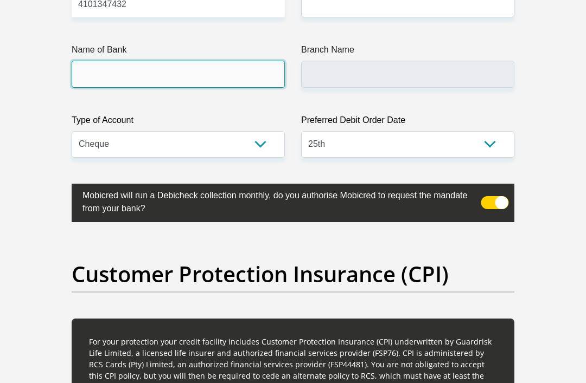
click at [268, 87] on input "Name of Bank" at bounding box center [178, 74] width 213 height 27
click at [269, 87] on input "Name of Bank" at bounding box center [178, 74] width 213 height 27
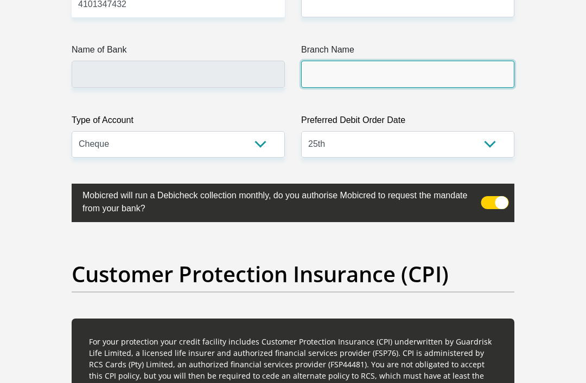
click at [355, 87] on input "Branch Name" at bounding box center [407, 74] width 213 height 27
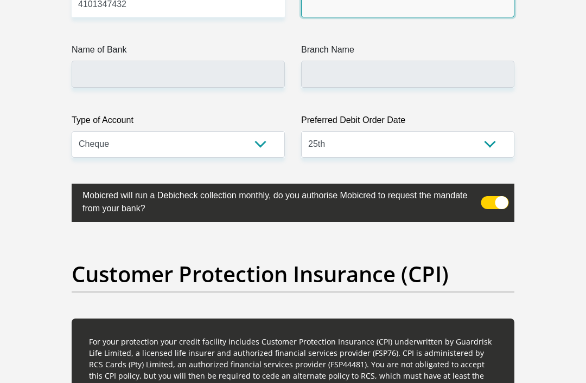
click at [371, 17] on input "Branch Number" at bounding box center [407, 4] width 213 height 27
paste input "087 087 3670"
type input "Absa"
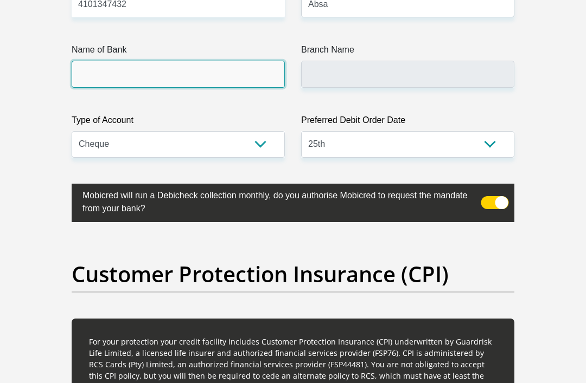
click at [225, 87] on input "Name of Bank" at bounding box center [178, 74] width 213 height 27
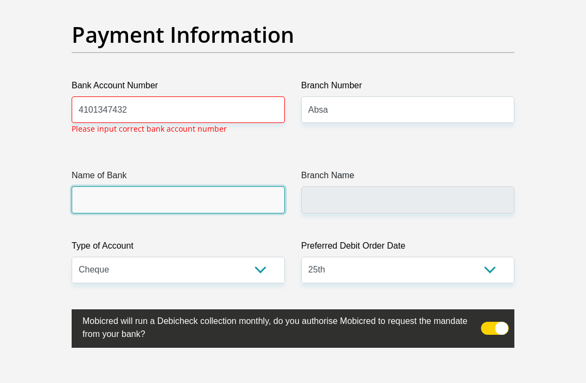
scroll to position [2554, 0]
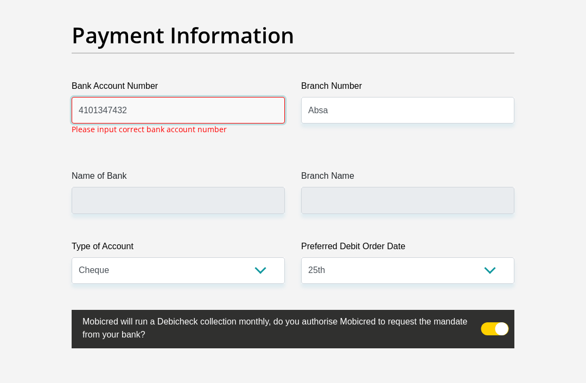
click at [93, 124] on input "4101347432" at bounding box center [178, 110] width 213 height 27
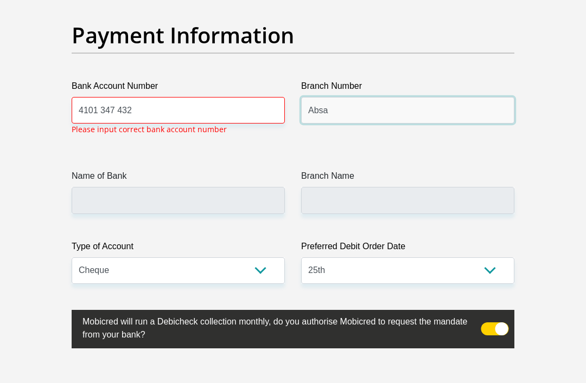
click at [343, 124] on input "Absa" at bounding box center [407, 110] width 213 height 27
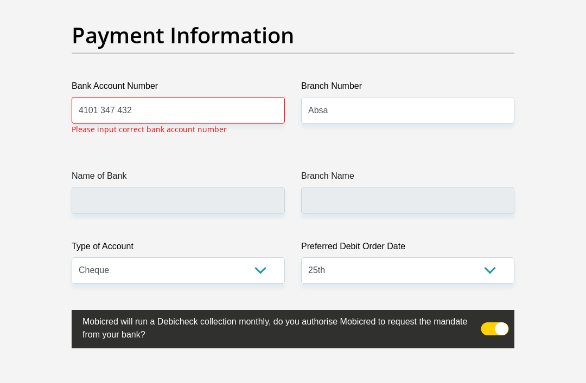
click at [197, 187] on label "Name of Bank" at bounding box center [178, 178] width 213 height 17
click at [197, 214] on input "Name of Bank" at bounding box center [178, 200] width 213 height 27
click at [346, 124] on input "Absa" at bounding box center [407, 110] width 213 height 27
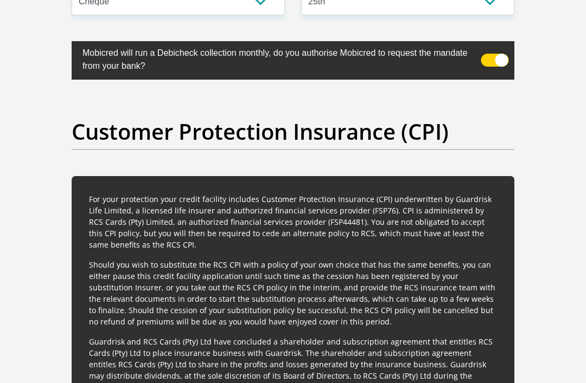
scroll to position [2827, 0]
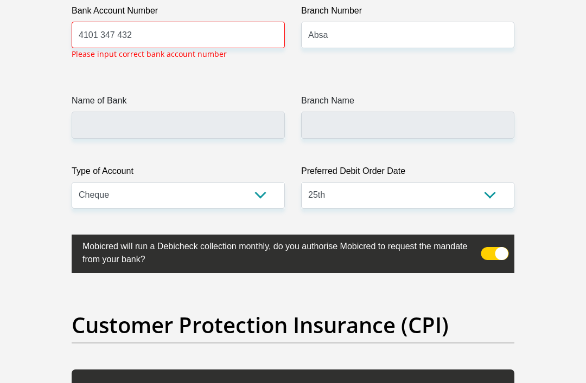
scroll to position [2632, 0]
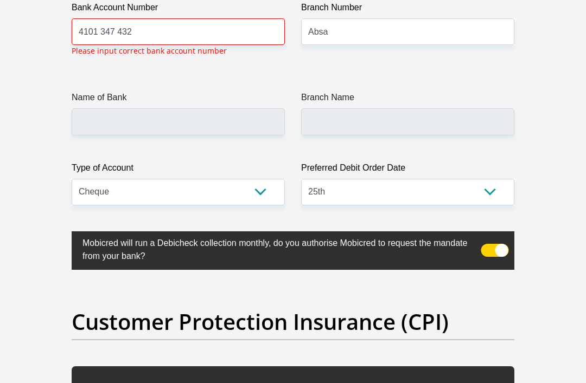
click at [497, 258] on span at bounding box center [495, 251] width 28 height 13
click at [492, 241] on input "checkbox" at bounding box center [492, 241] width 0 height 0
click at [497, 257] on span at bounding box center [495, 250] width 28 height 13
click at [492, 241] on input "checkbox" at bounding box center [492, 241] width 0 height 0
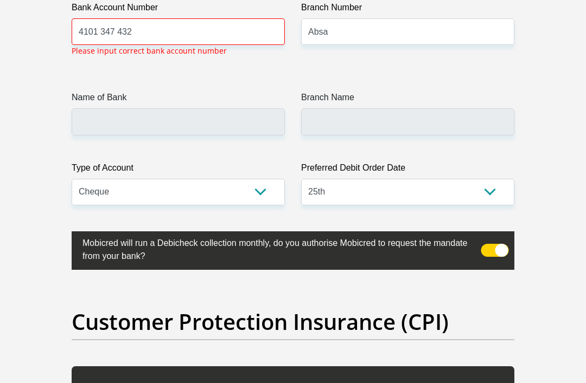
click at [491, 257] on span at bounding box center [495, 250] width 28 height 13
click at [492, 241] on input "checkbox" at bounding box center [492, 241] width 0 height 0
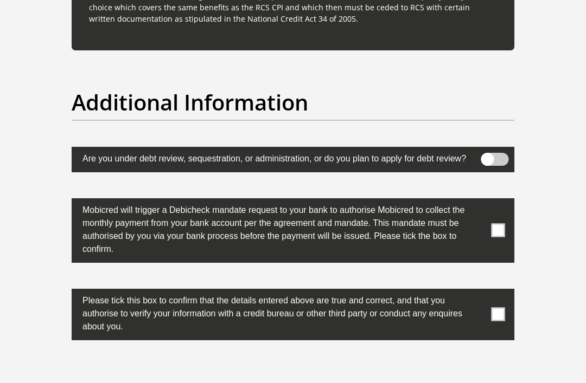
scroll to position [3460, 0]
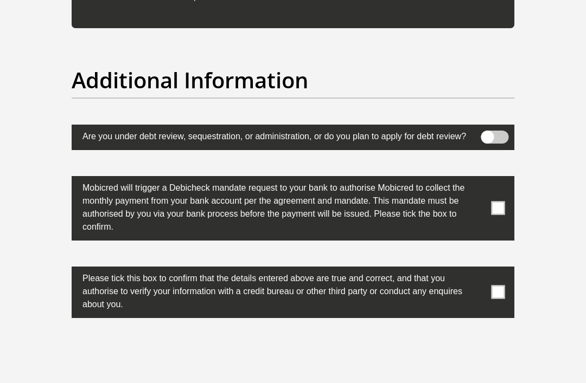
click at [494, 216] on span at bounding box center [498, 209] width 14 height 14
click at [481, 179] on input "checkbox" at bounding box center [481, 179] width 0 height 0
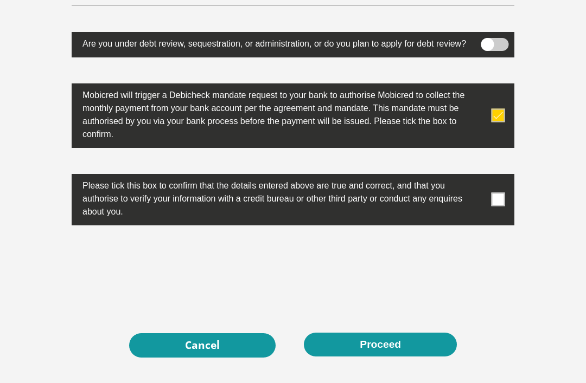
scroll to position [3561, 0]
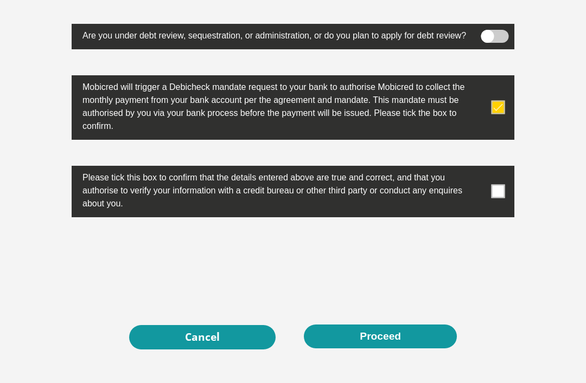
click at [491, 217] on label at bounding box center [293, 192] width 443 height 52
click at [481, 168] on input "checkbox" at bounding box center [481, 168] width 0 height 0
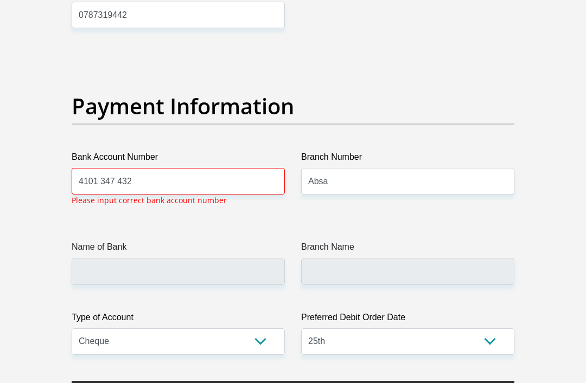
scroll to position [2453, 0]
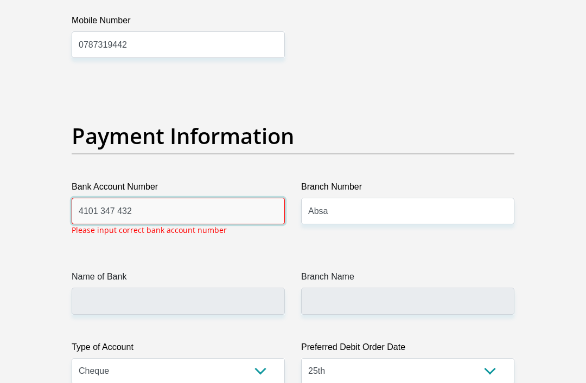
click at [158, 225] on input "4101 347 432" at bounding box center [178, 211] width 213 height 27
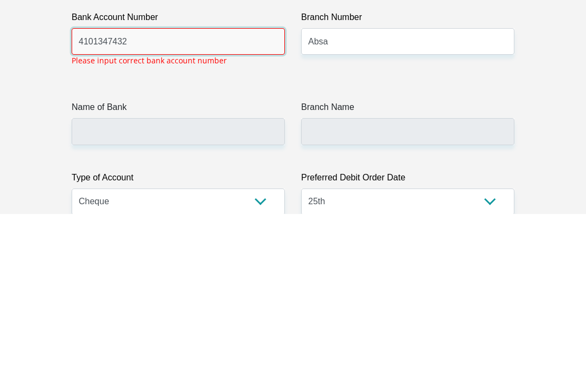
type input "4101347432"
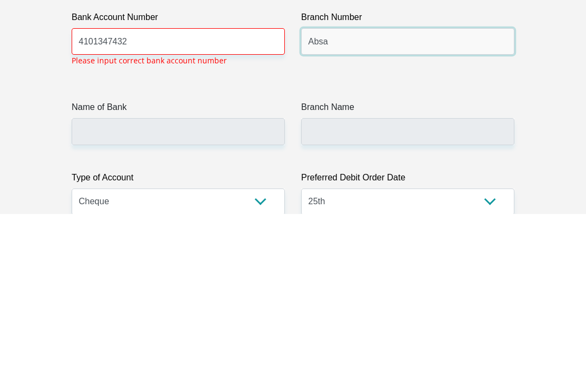
click at [348, 198] on input "Absa" at bounding box center [407, 211] width 213 height 27
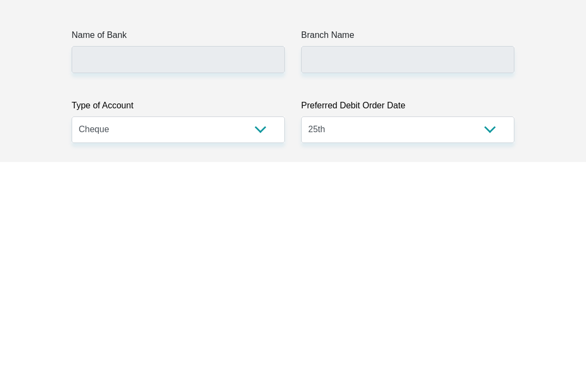
scroll to position [2475, 0]
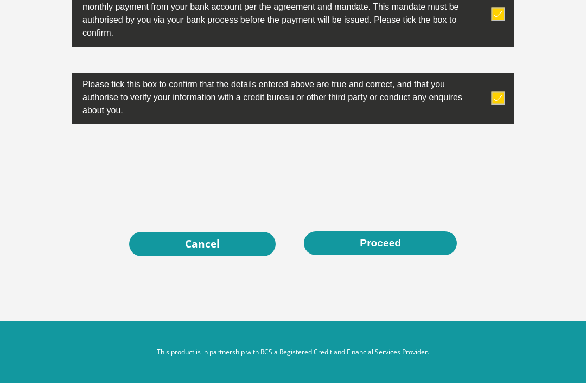
scroll to position [3630, 0]
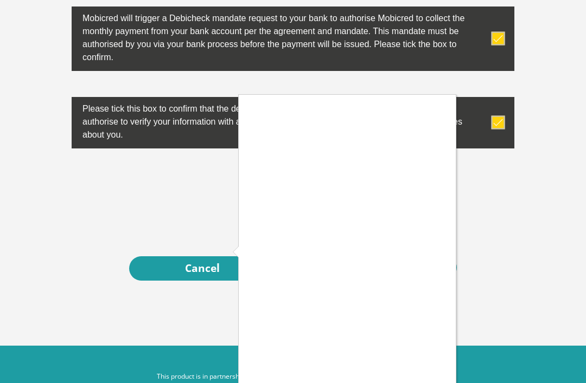
scroll to position [3672, 0]
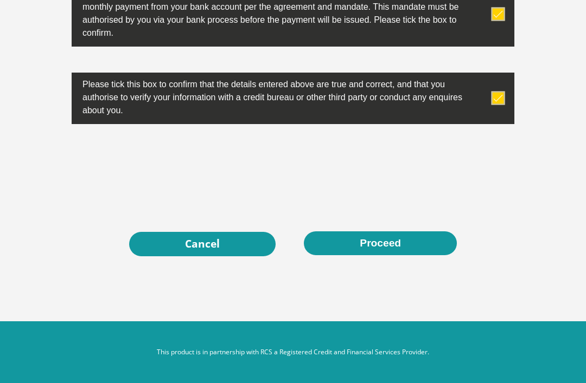
click at [208, 257] on link "Cancel" at bounding box center [202, 244] width 146 height 24
